Goal: Communication & Community: Answer question/provide support

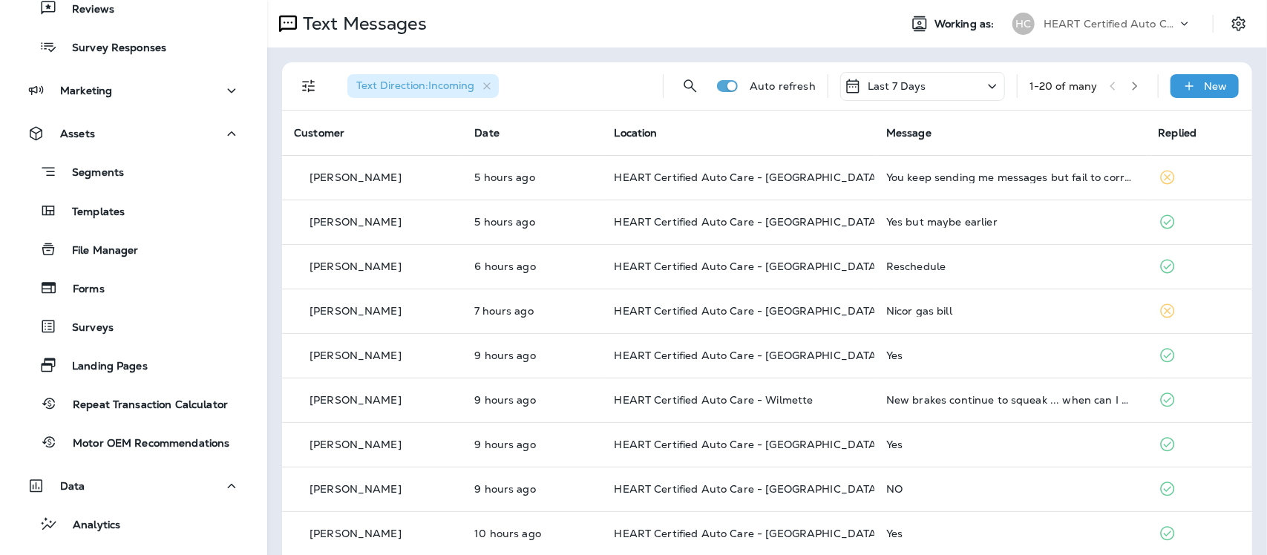
scroll to position [371, 0]
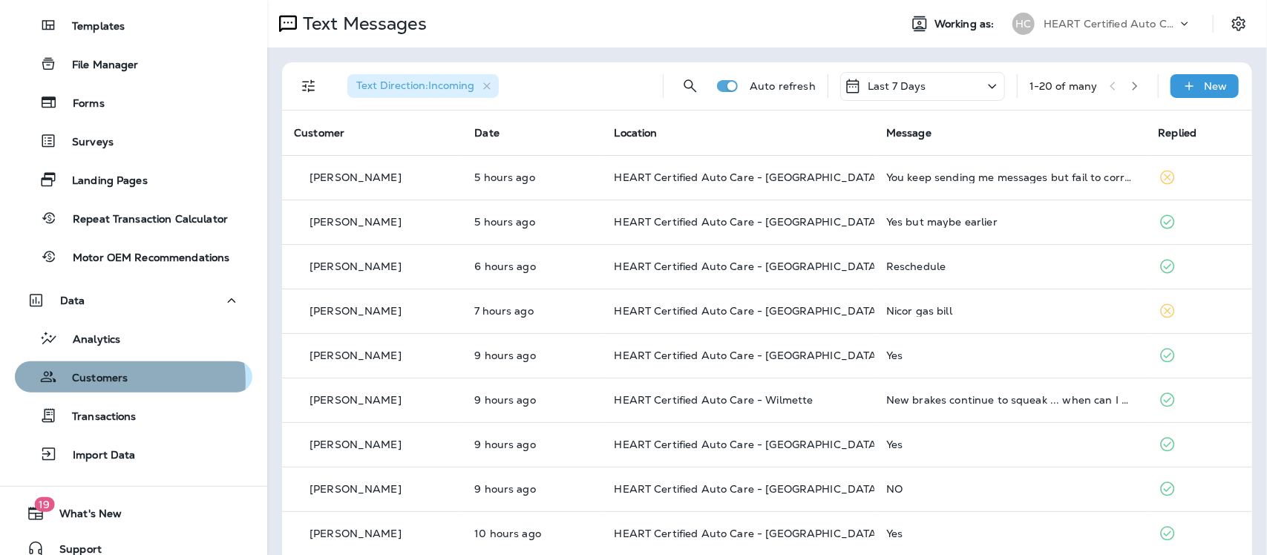
click at [108, 381] on p "Customers" at bounding box center [92, 379] width 71 height 14
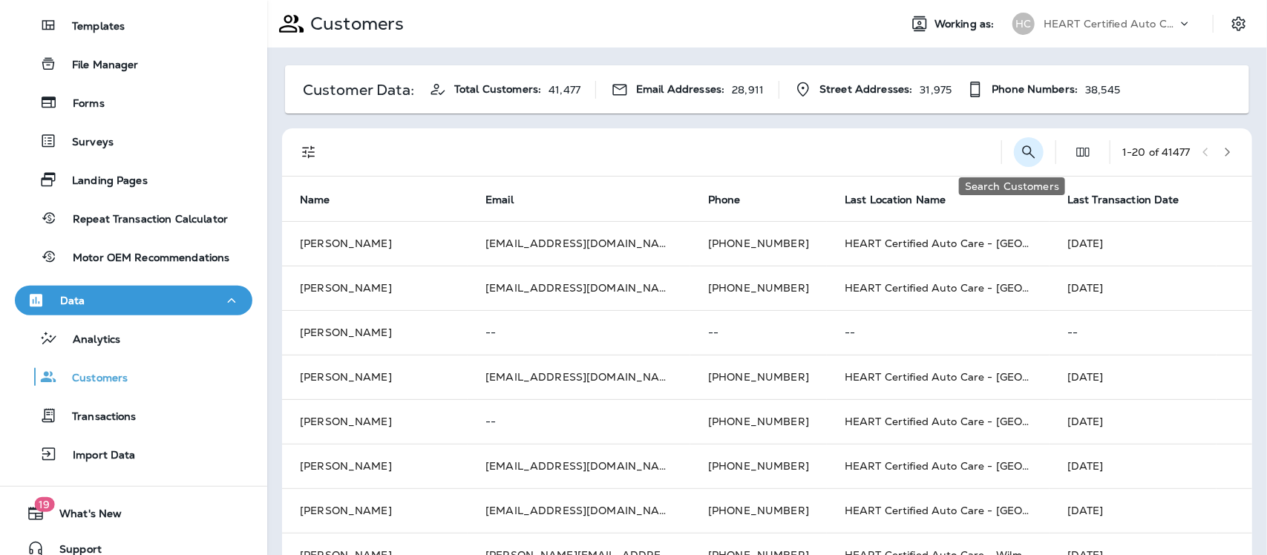
click at [1023, 147] on icon "Search Customers" at bounding box center [1029, 152] width 13 height 13
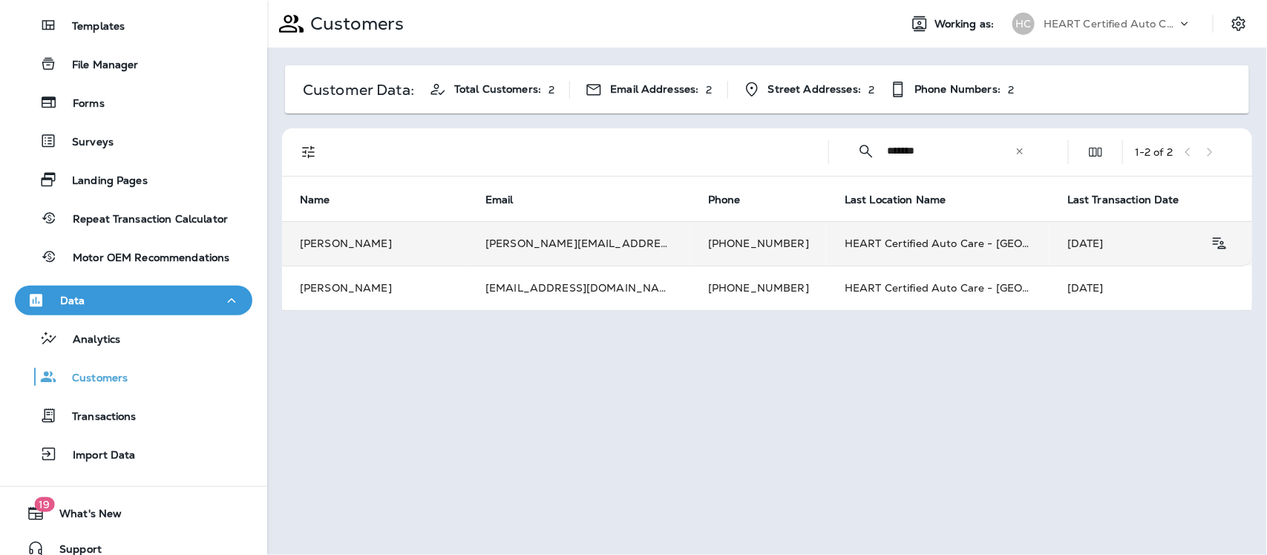
type input "*******"
click at [353, 241] on td "[PERSON_NAME]" at bounding box center [375, 243] width 186 height 45
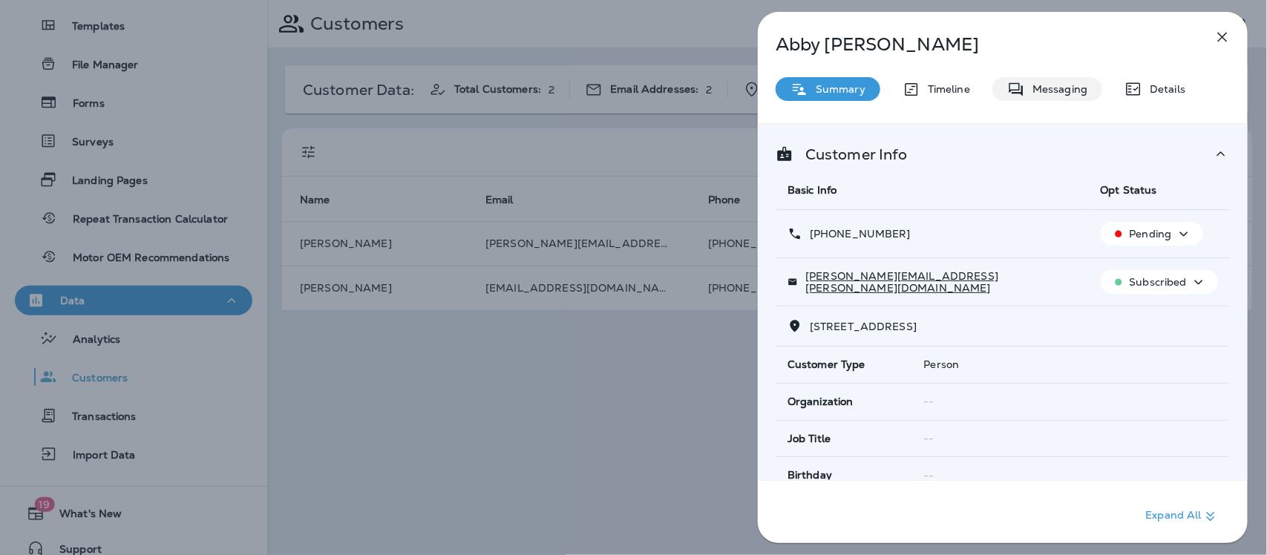
click at [1062, 83] on p "Messaging" at bounding box center [1056, 89] width 62 height 12
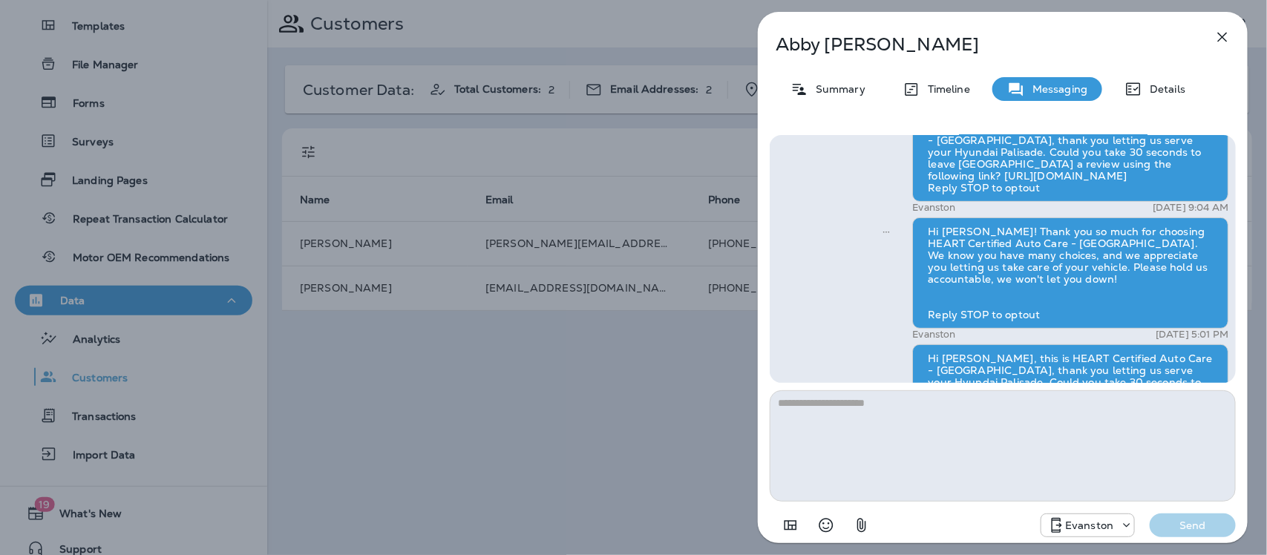
scroll to position [-91, 0]
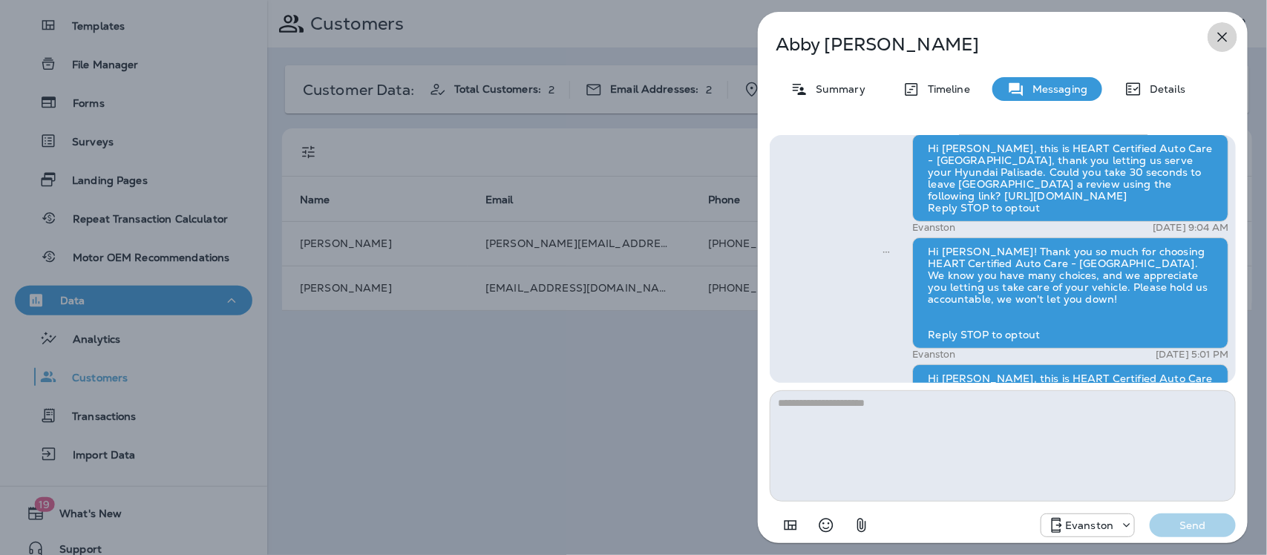
click at [1223, 37] on icon "button" at bounding box center [1223, 37] width 18 height 18
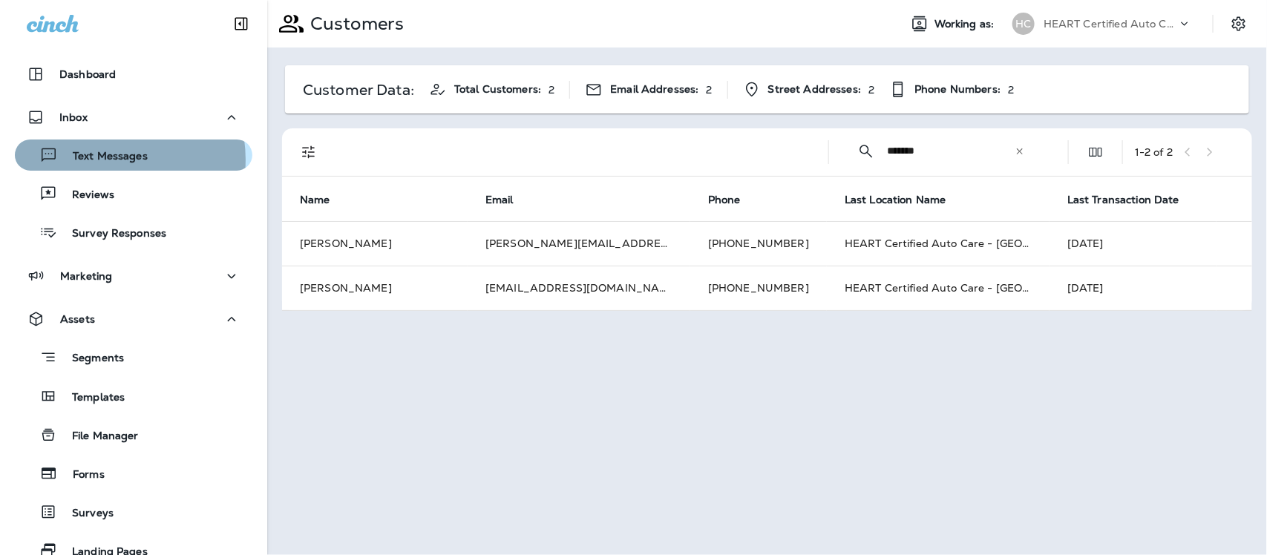
click at [105, 160] on p "Text Messages" at bounding box center [103, 157] width 90 height 14
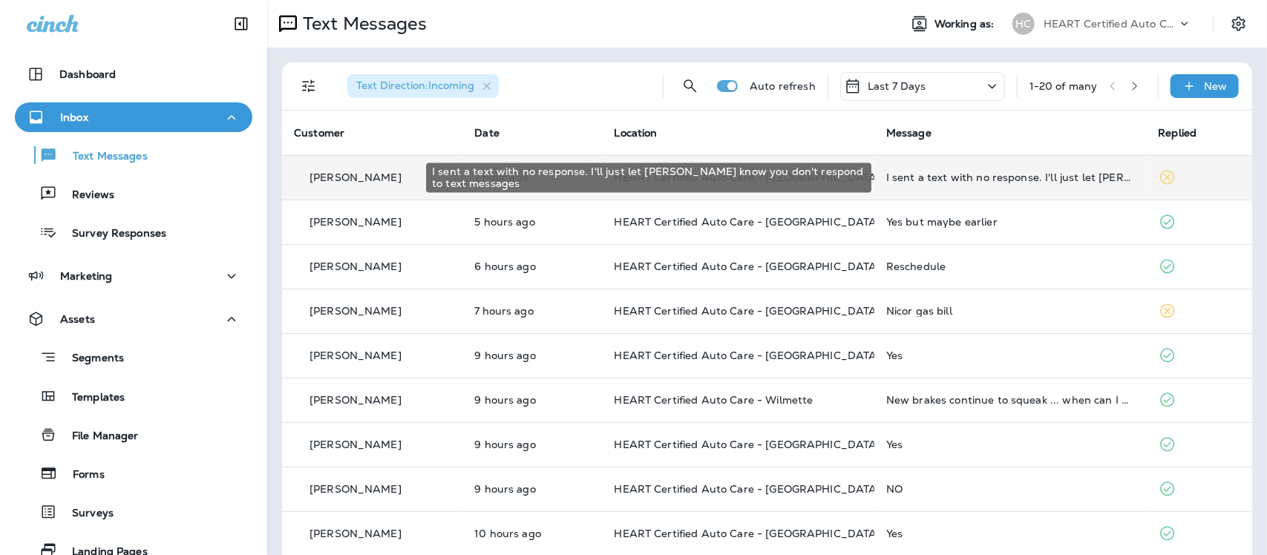
click at [959, 177] on div "I sent a text with no response. I'll just let [PERSON_NAME] know you don't resp…" at bounding box center [1010, 177] width 249 height 12
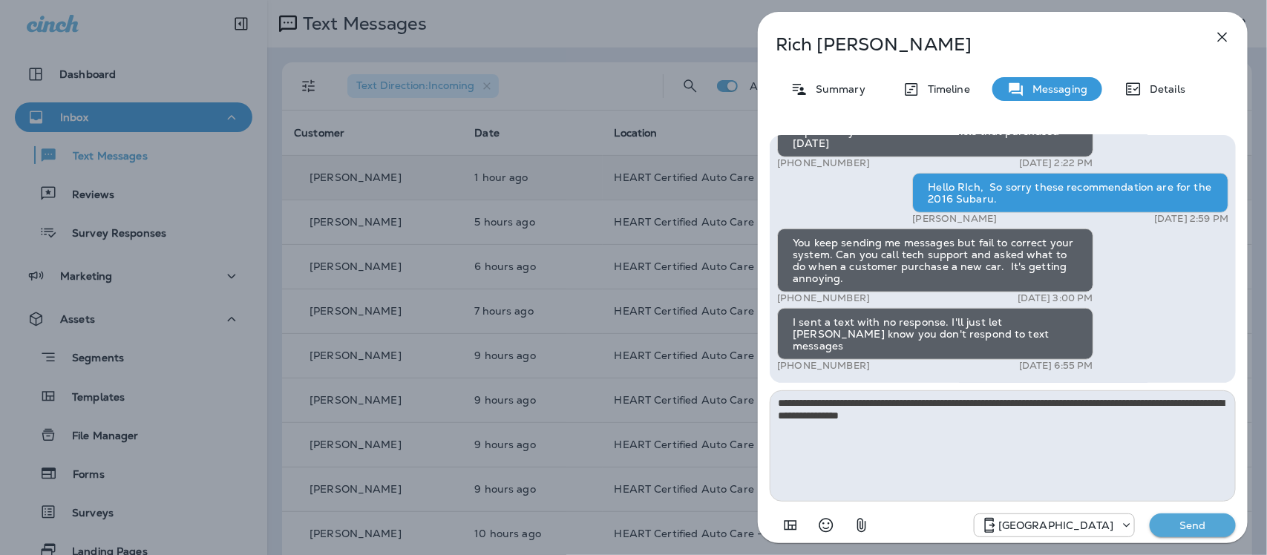
click at [964, 416] on textarea "**********" at bounding box center [1003, 445] width 466 height 111
type textarea "**********"
click at [1186, 519] on p "Send" at bounding box center [1193, 525] width 62 height 13
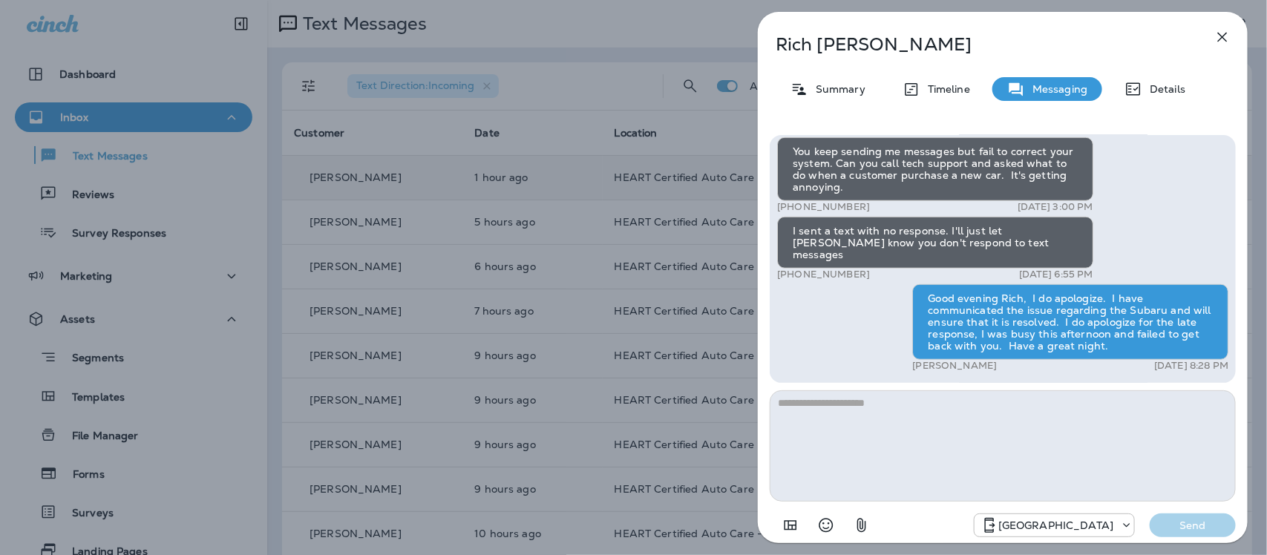
click at [1225, 32] on icon "button" at bounding box center [1223, 37] width 18 height 18
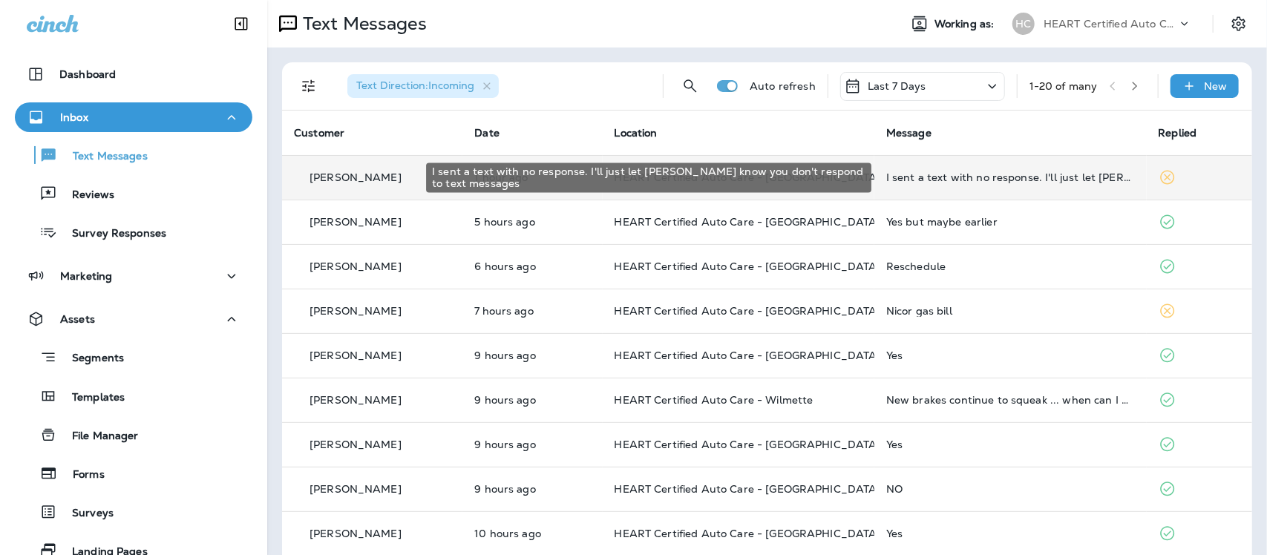
click at [960, 177] on div "I sent a text with no response. I'll just let [PERSON_NAME] know you don't resp…" at bounding box center [1010, 177] width 249 height 12
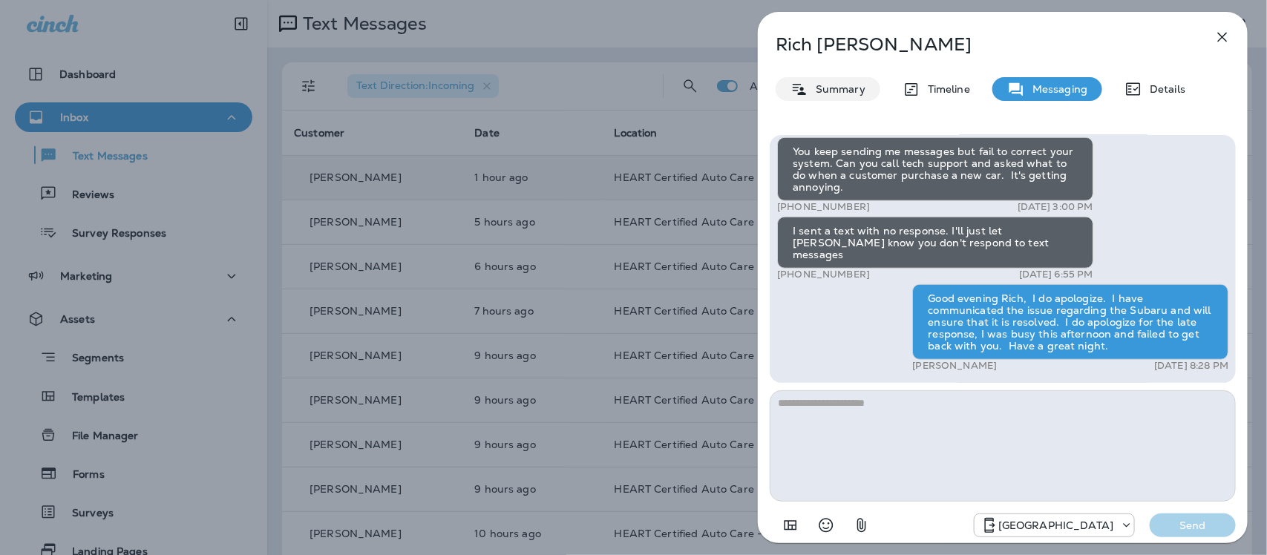
click at [836, 84] on p "Summary" at bounding box center [836, 89] width 57 height 12
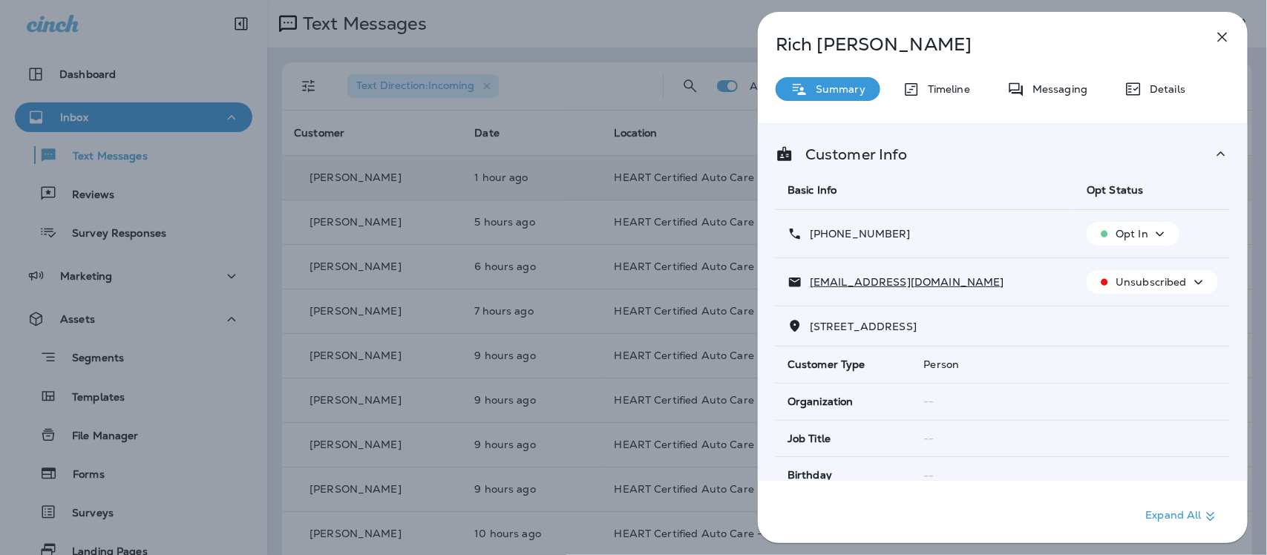
click at [1215, 33] on icon "button" at bounding box center [1223, 37] width 18 height 18
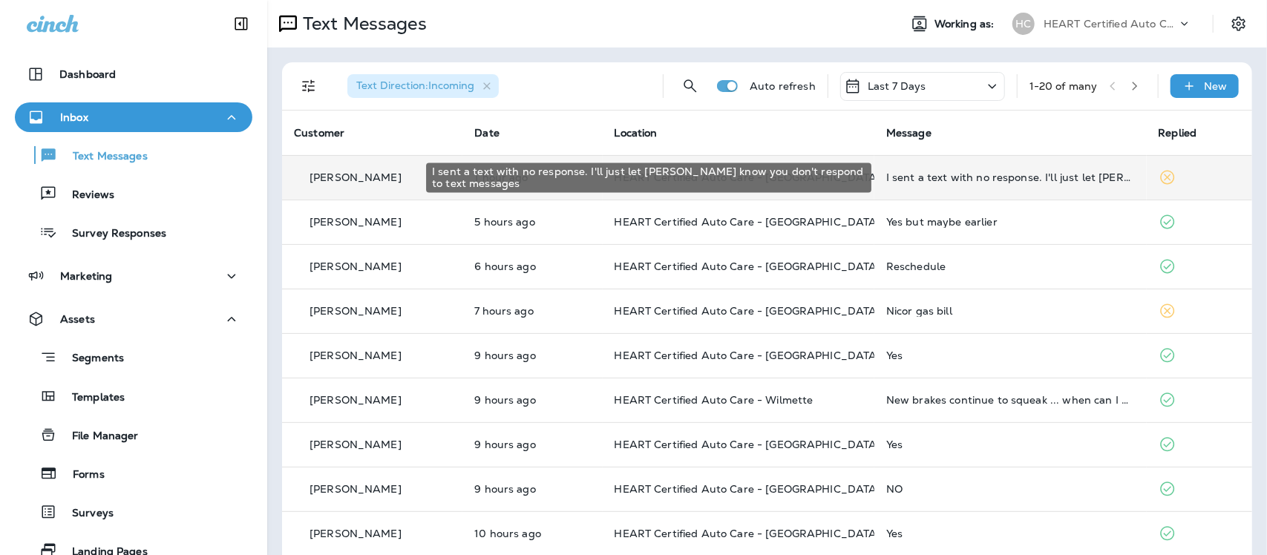
click at [1048, 178] on div "I sent a text with no response. I'll just let [PERSON_NAME] know you don't resp…" at bounding box center [1010, 177] width 249 height 12
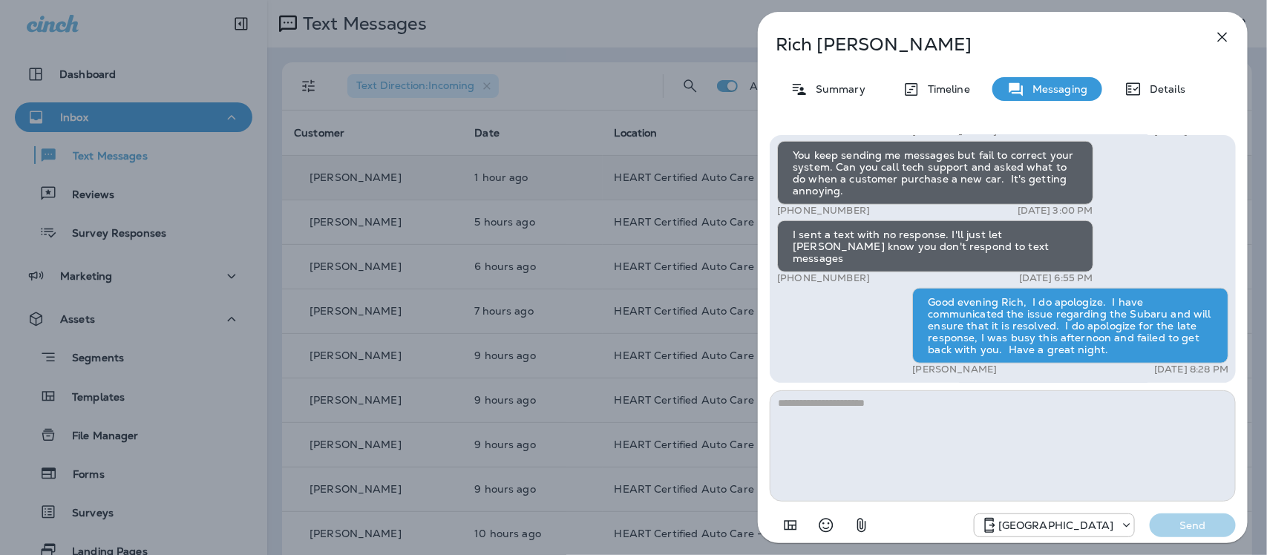
scroll to position [1, 0]
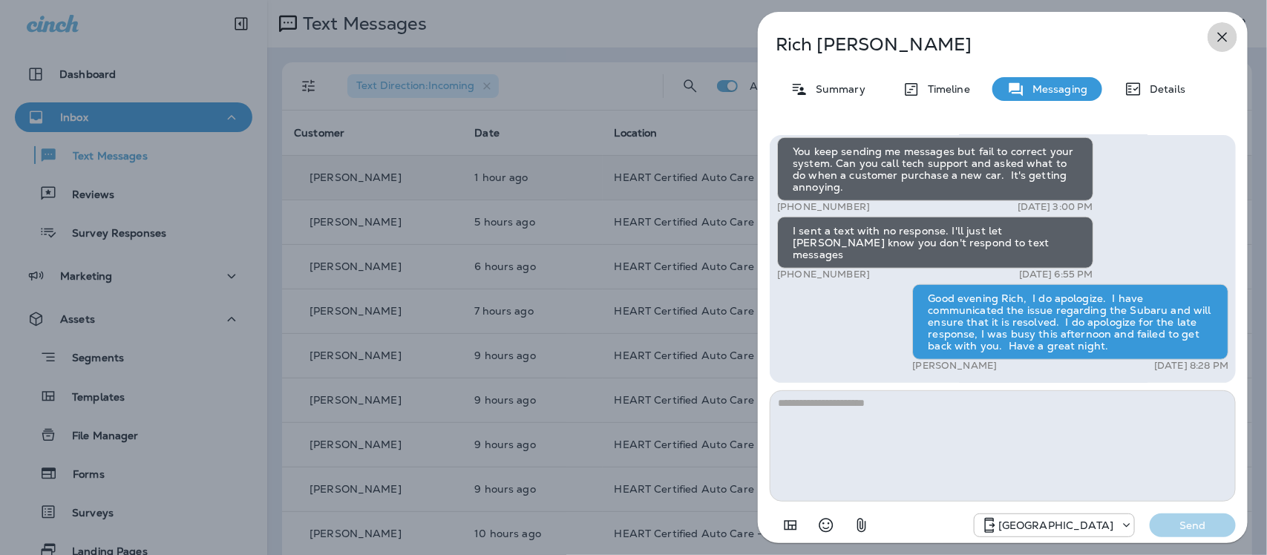
click at [1223, 34] on icon "button" at bounding box center [1223, 37] width 18 height 18
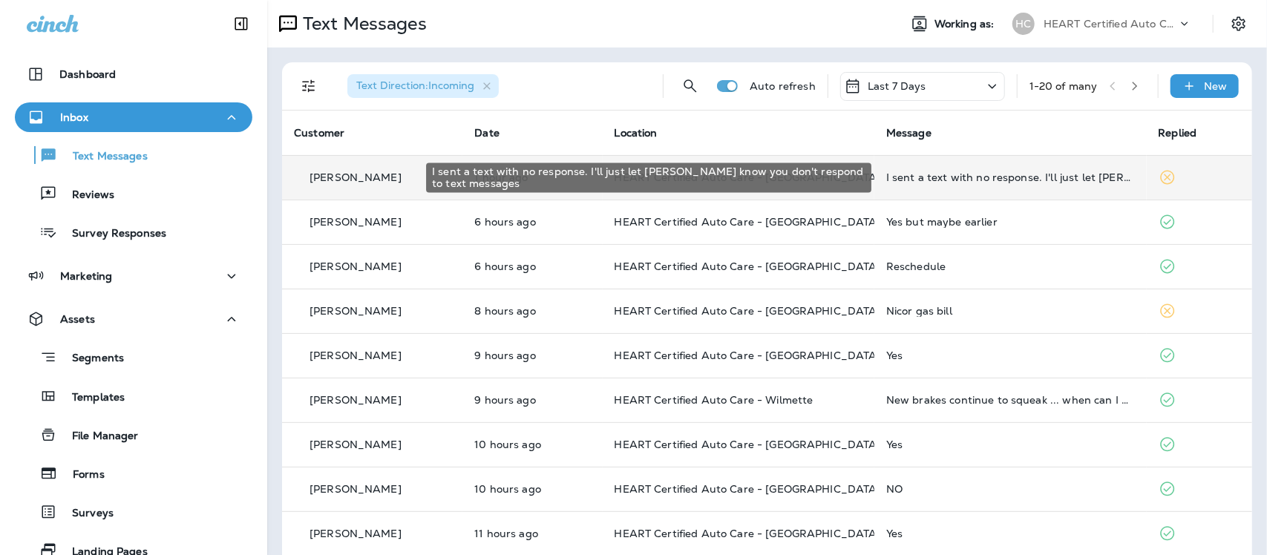
click at [995, 174] on div "I sent a text with no response. I'll just let [PERSON_NAME] know you don't resp…" at bounding box center [1010, 177] width 249 height 12
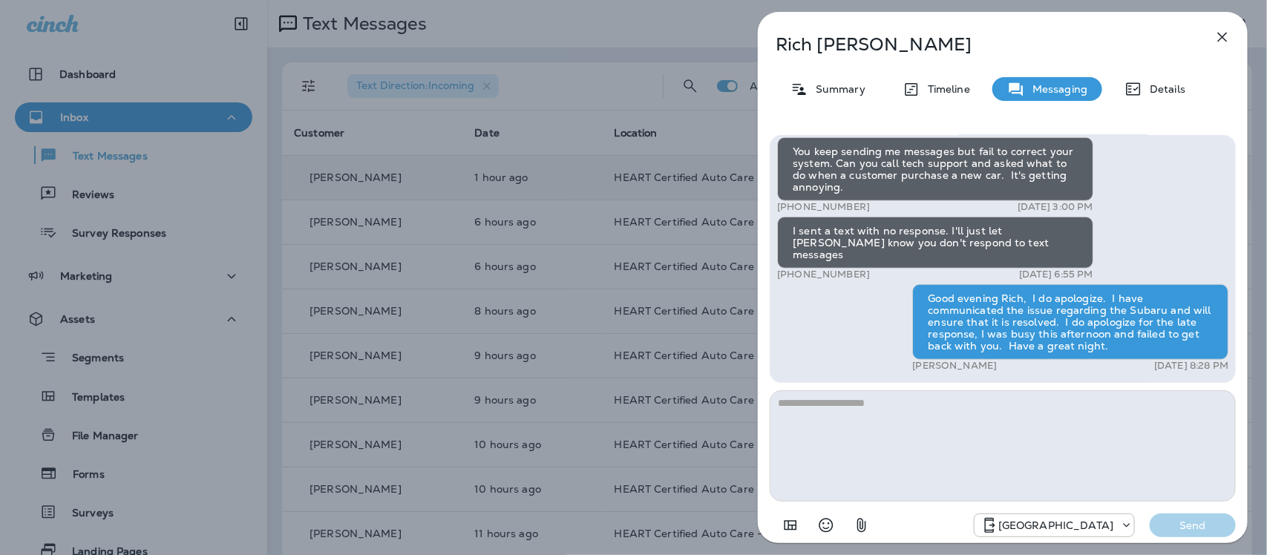
click at [1225, 32] on icon "button" at bounding box center [1223, 37] width 18 height 18
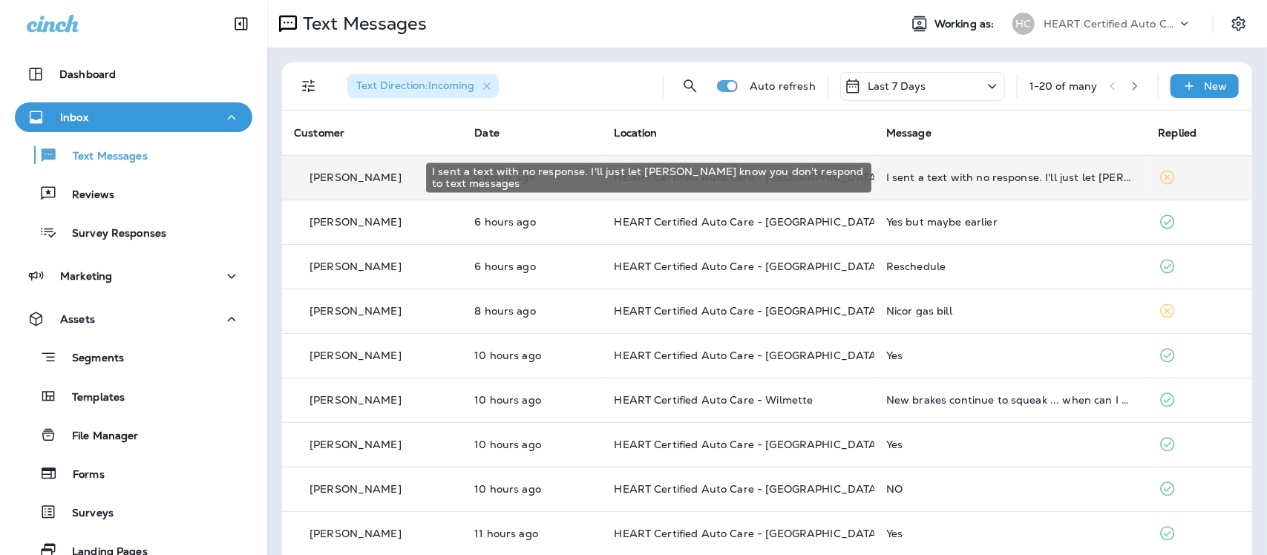
click at [958, 183] on div "I sent a text with no response. I'll just let [PERSON_NAME] know you don't resp…" at bounding box center [1010, 177] width 249 height 12
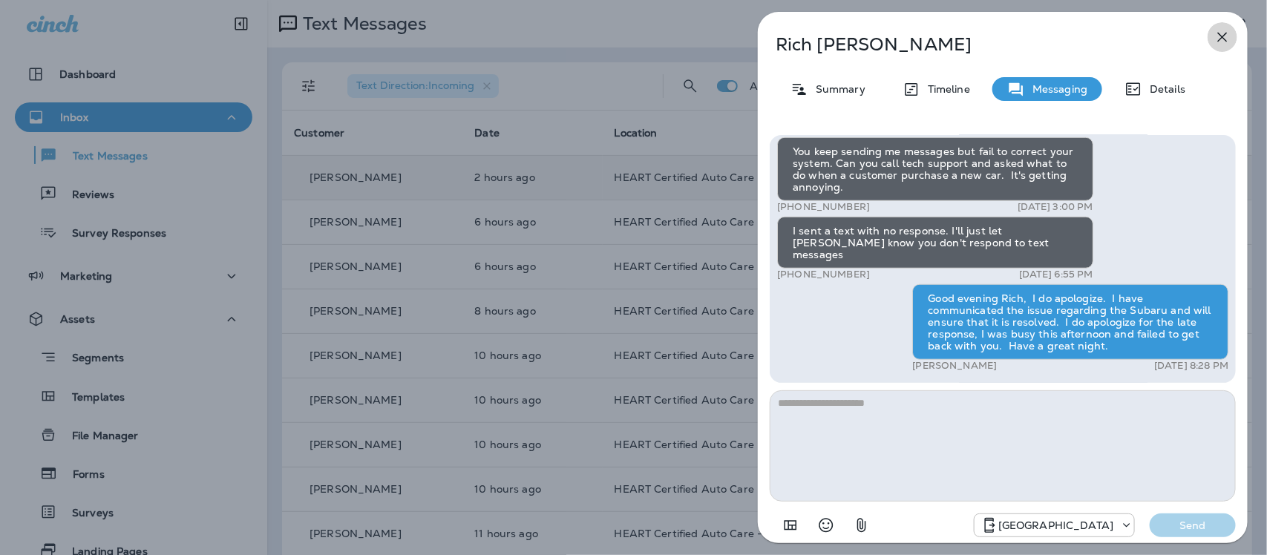
click at [1227, 31] on icon "button" at bounding box center [1223, 37] width 18 height 18
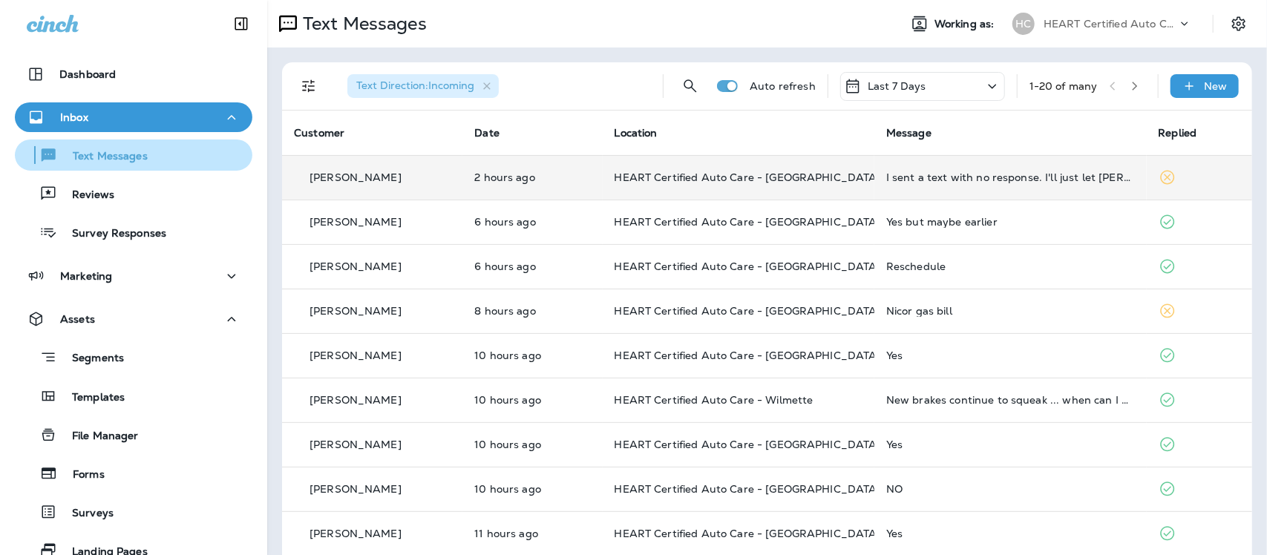
click at [134, 160] on p "Text Messages" at bounding box center [103, 157] width 90 height 14
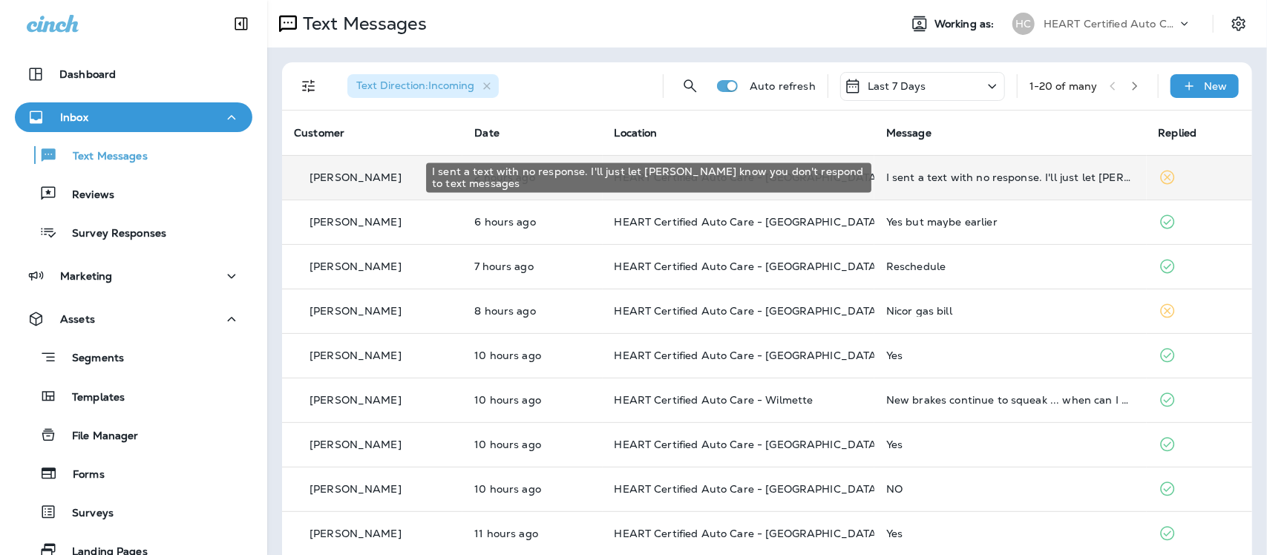
click at [1066, 177] on div "I sent a text with no response. I'll just let [PERSON_NAME] know you don't resp…" at bounding box center [1010, 177] width 249 height 12
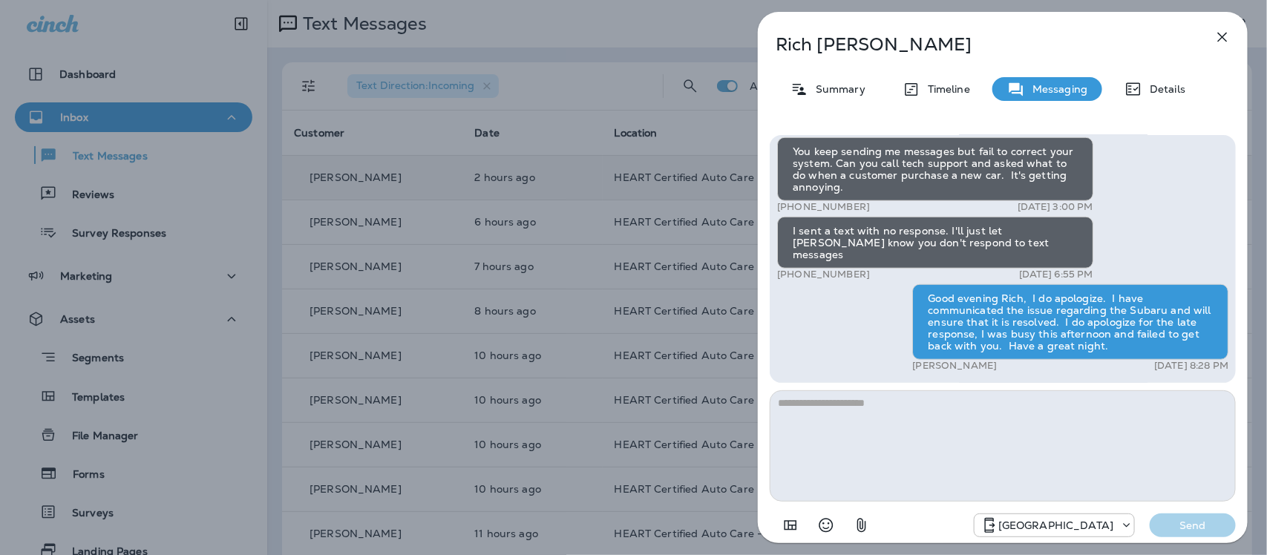
click at [1225, 36] on icon "button" at bounding box center [1223, 37] width 18 height 18
